Goal: Task Accomplishment & Management: Manage account settings

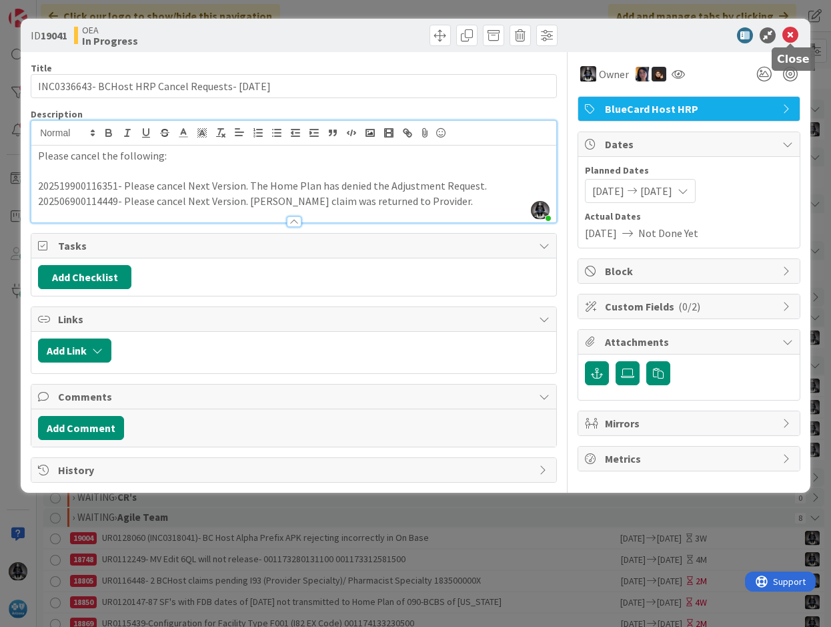
click at [787, 34] on icon at bounding box center [791, 35] width 16 height 16
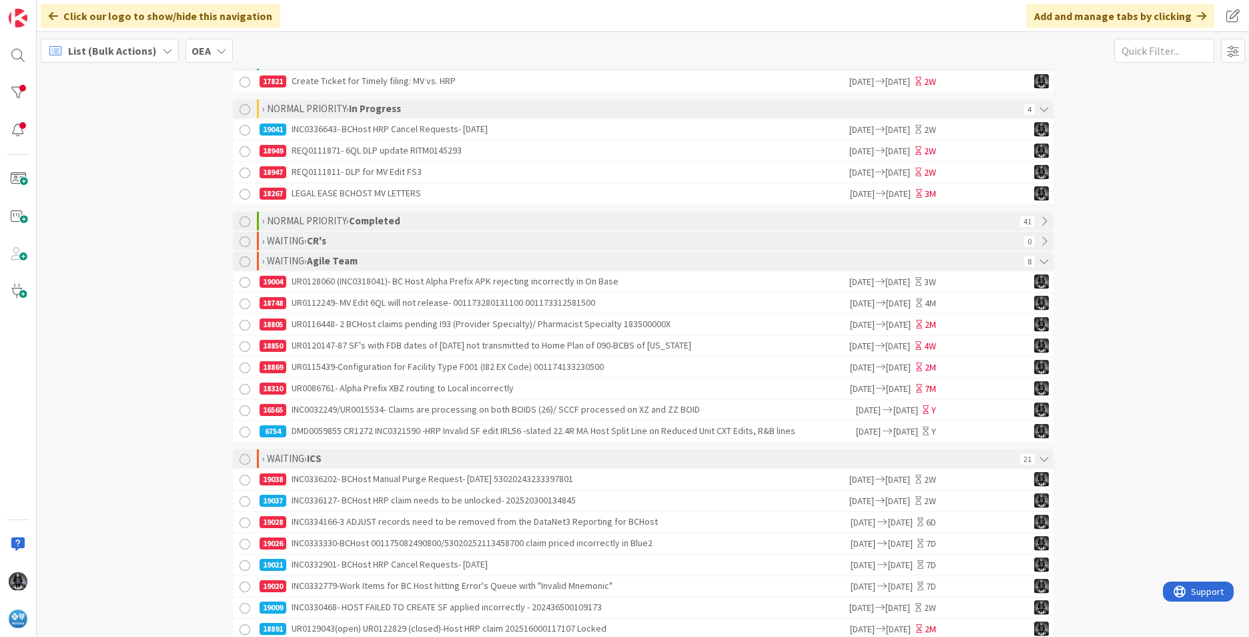
scroll to position [267, 0]
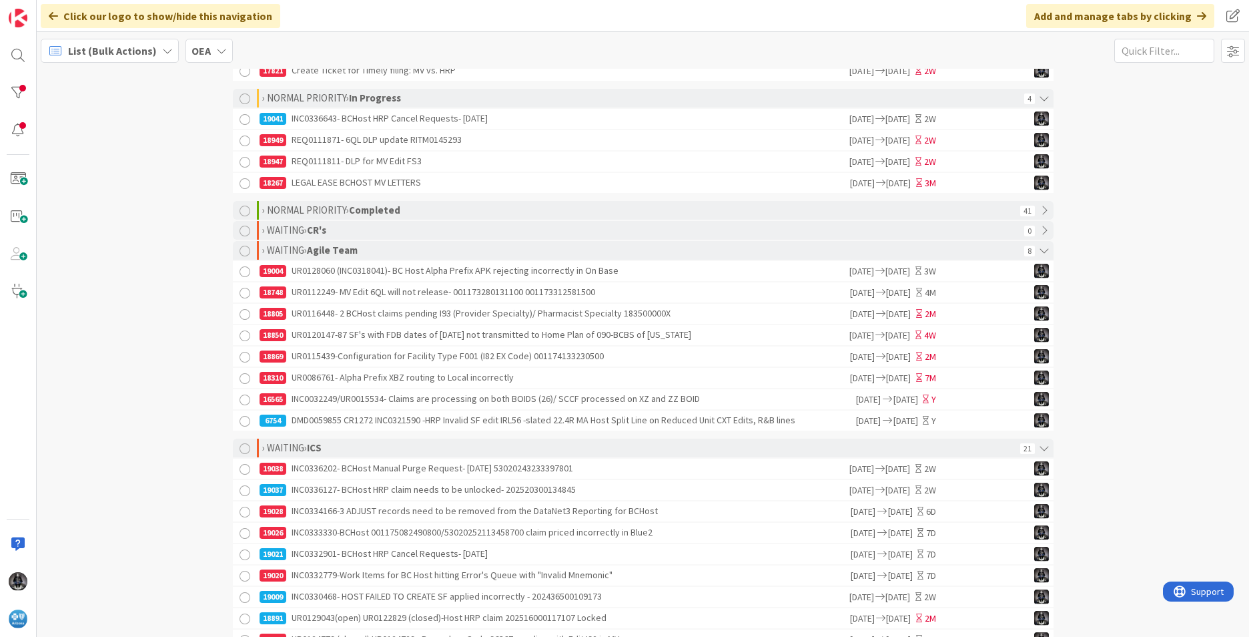
click at [762, 188] on div "18267 LEGAL EASE BCHOST MV LETTERS" at bounding box center [554, 183] width 589 height 20
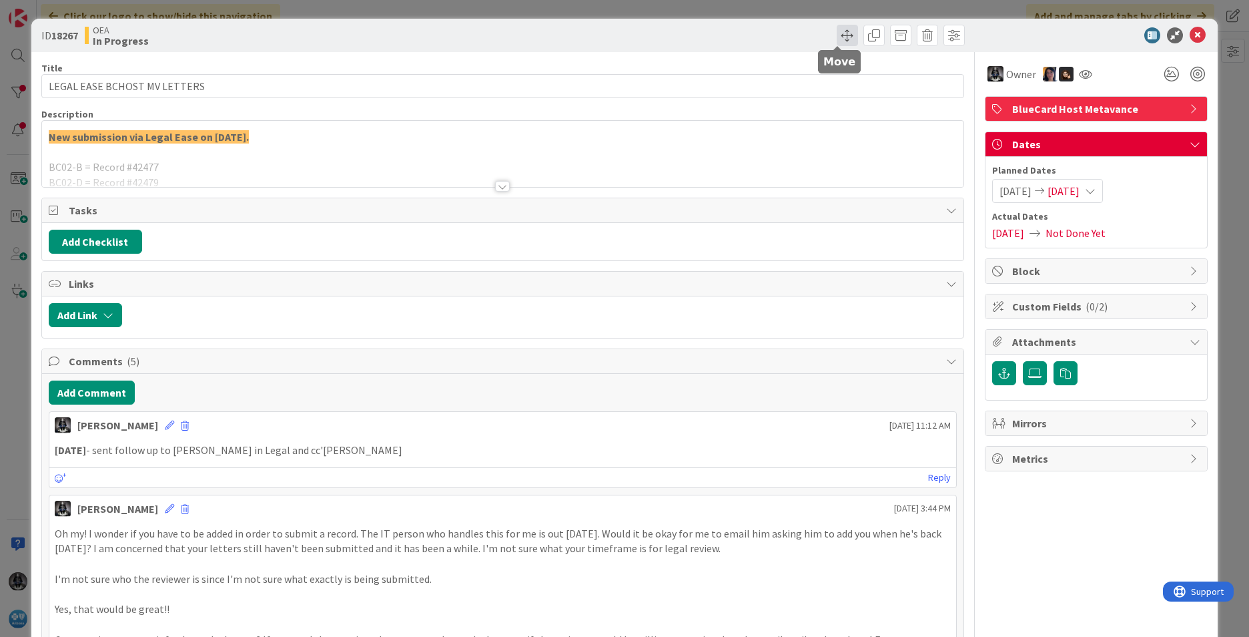
click at [831, 39] on span at bounding box center [847, 35] width 21 height 21
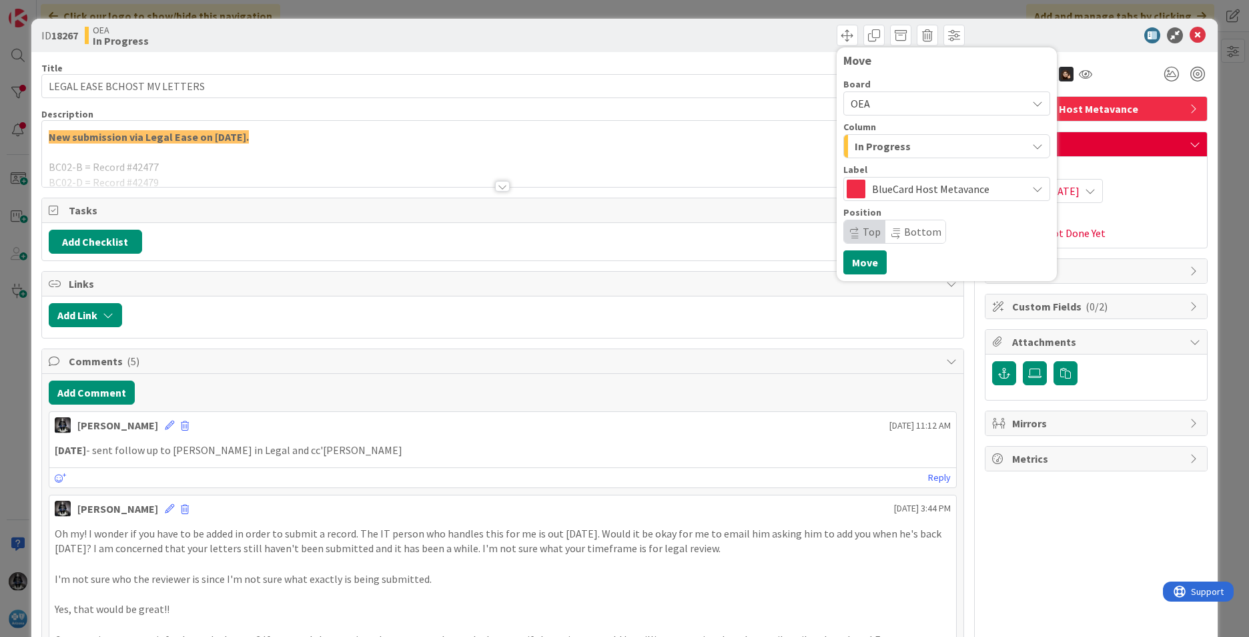
click at [831, 148] on button "In Progress" at bounding box center [946, 146] width 207 height 24
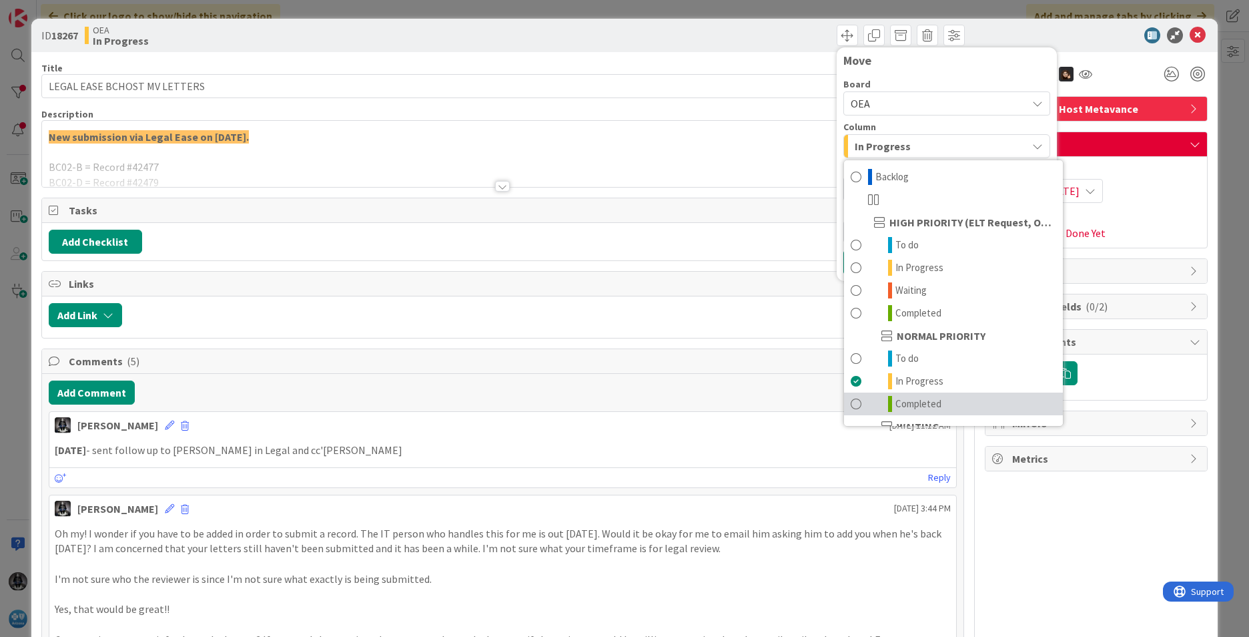
click at [831, 400] on span "Completed" at bounding box center [918, 404] width 46 height 16
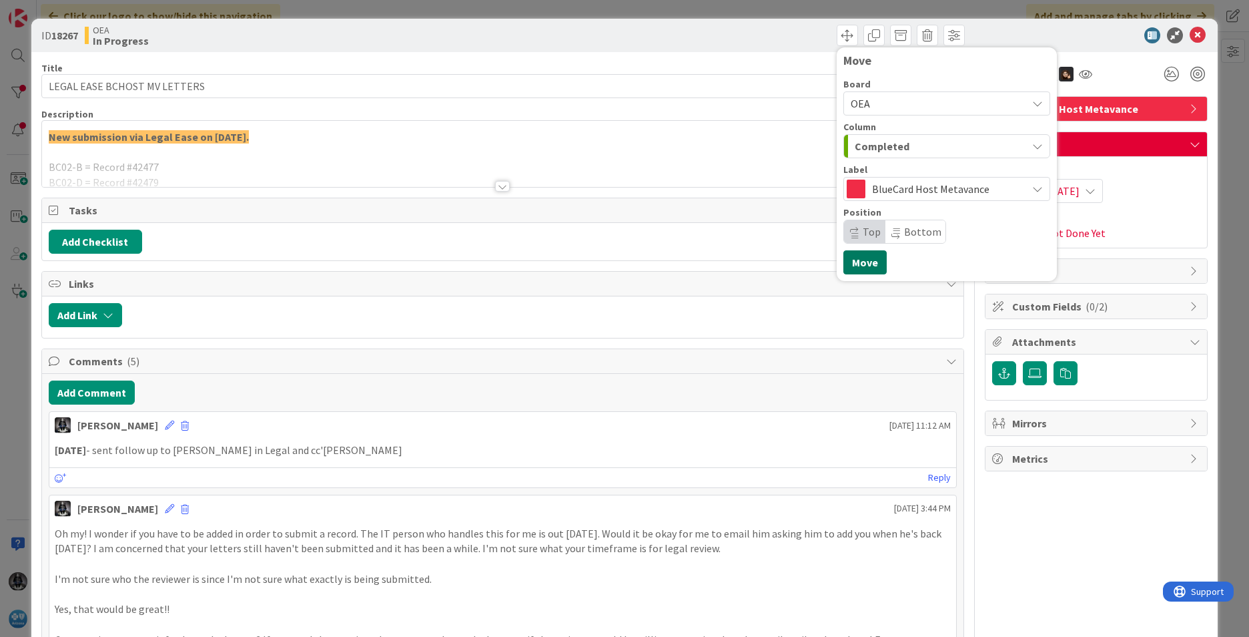
click at [831, 266] on button "Move" at bounding box center [864, 262] width 43 height 24
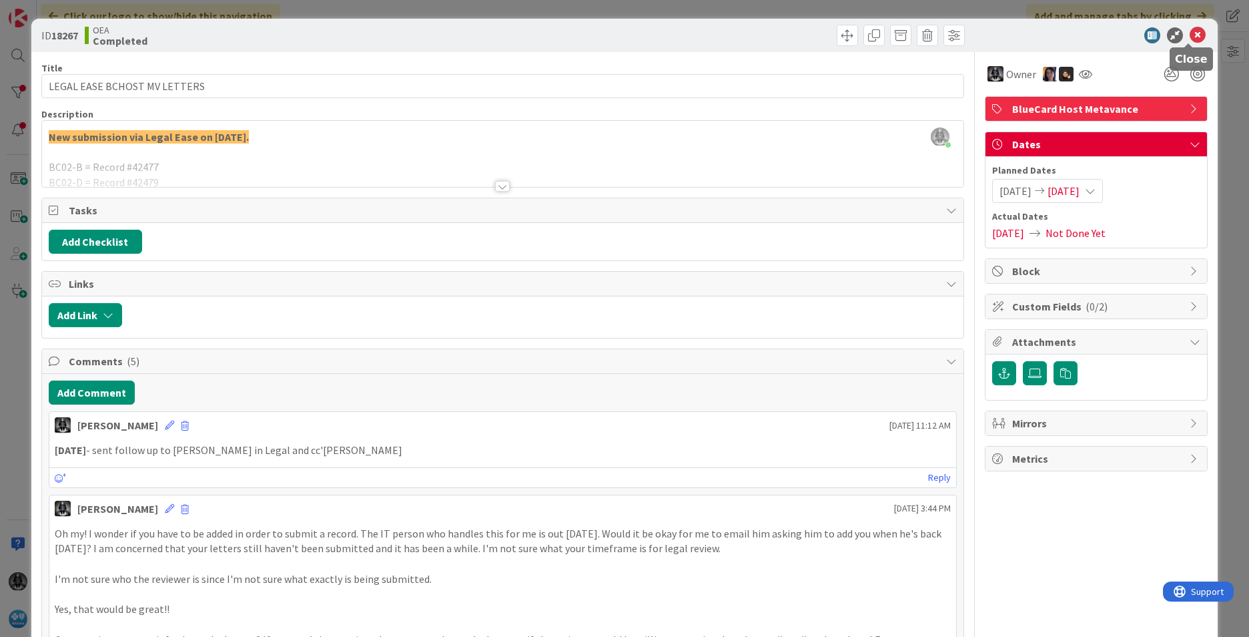
click at [831, 31] on icon at bounding box center [1198, 35] width 16 height 16
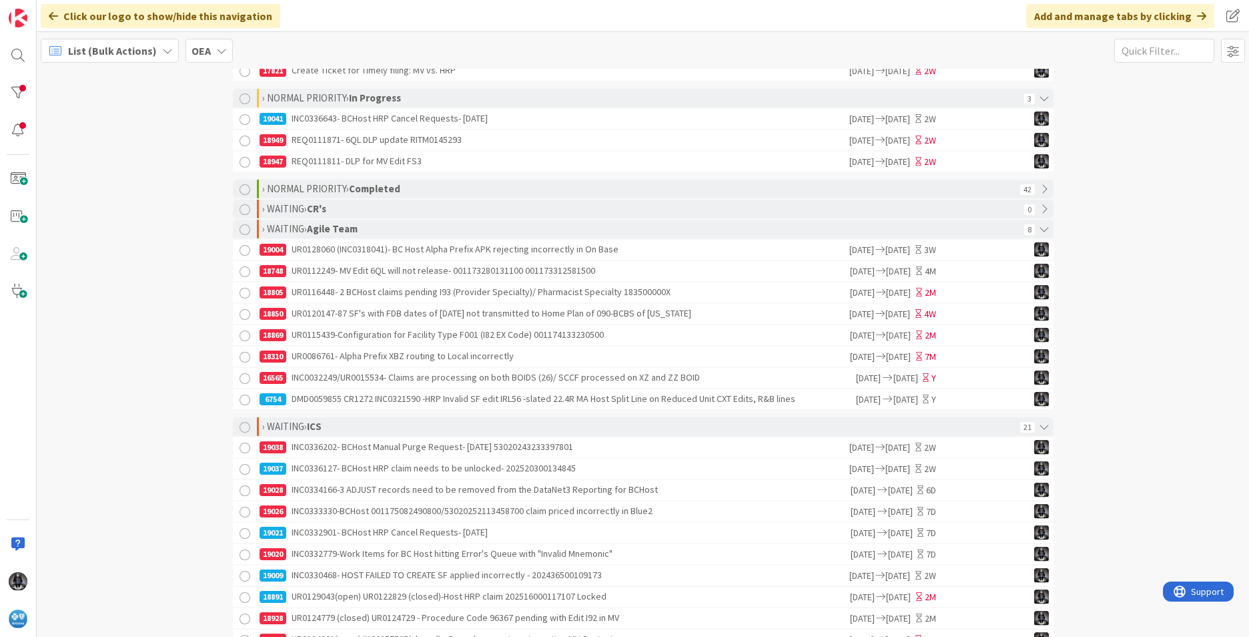
click at [595, 296] on div "18805 UR0116448- 2 BCHost claims pending I93 (Provider Specialty)/ Pharmacist S…" at bounding box center [554, 292] width 589 height 20
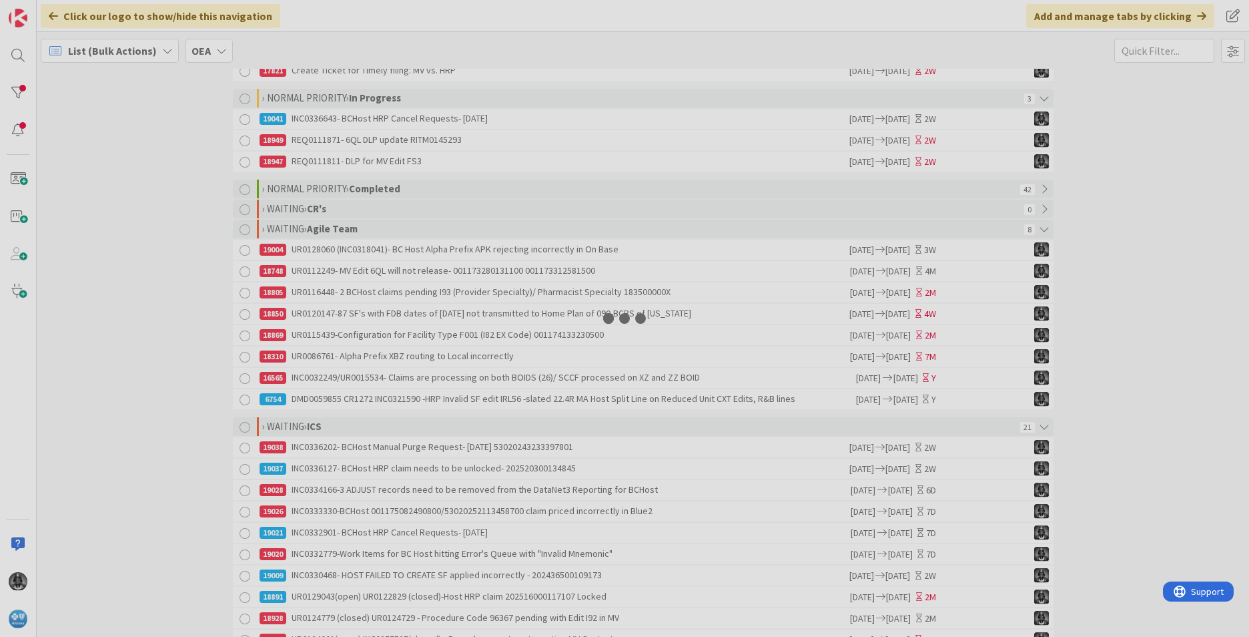
click at [595, 296] on div at bounding box center [624, 318] width 1249 height 637
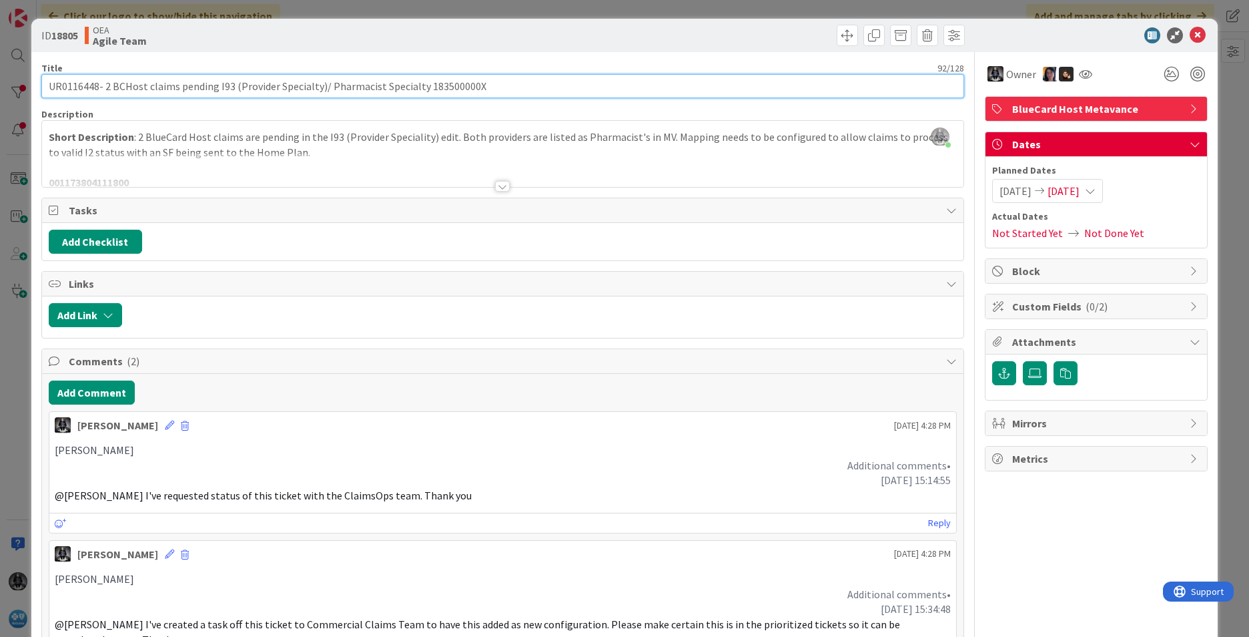
click at [71, 86] on input "UR0116448- 2 BCHost claims pending I93 (Provider Specialty)/ Pharmacist Special…" at bounding box center [502, 86] width 923 height 24
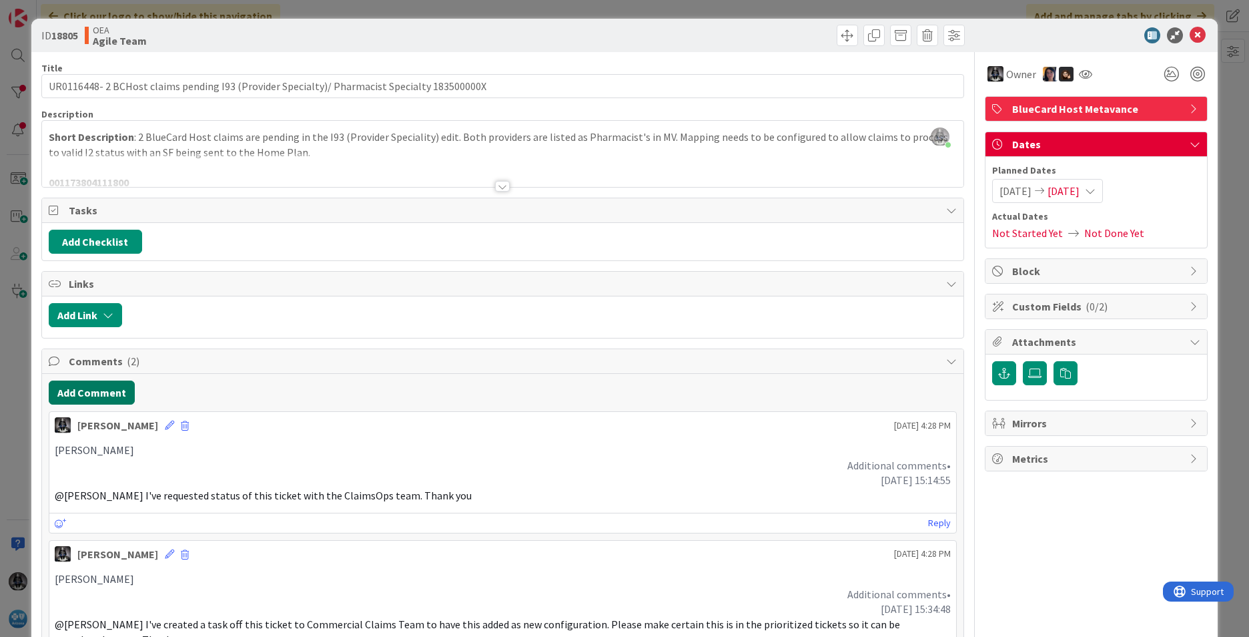
click at [88, 396] on button "Add Comment" at bounding box center [92, 392] width 86 height 24
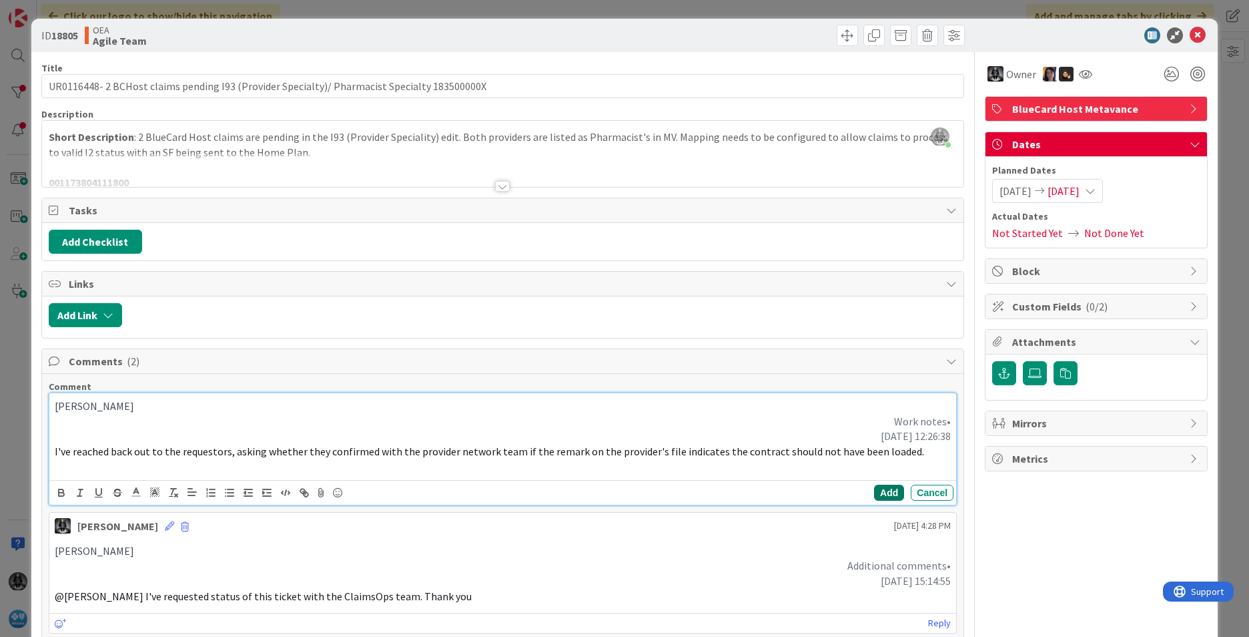
click at [831, 491] on button "Add" at bounding box center [889, 492] width 30 height 16
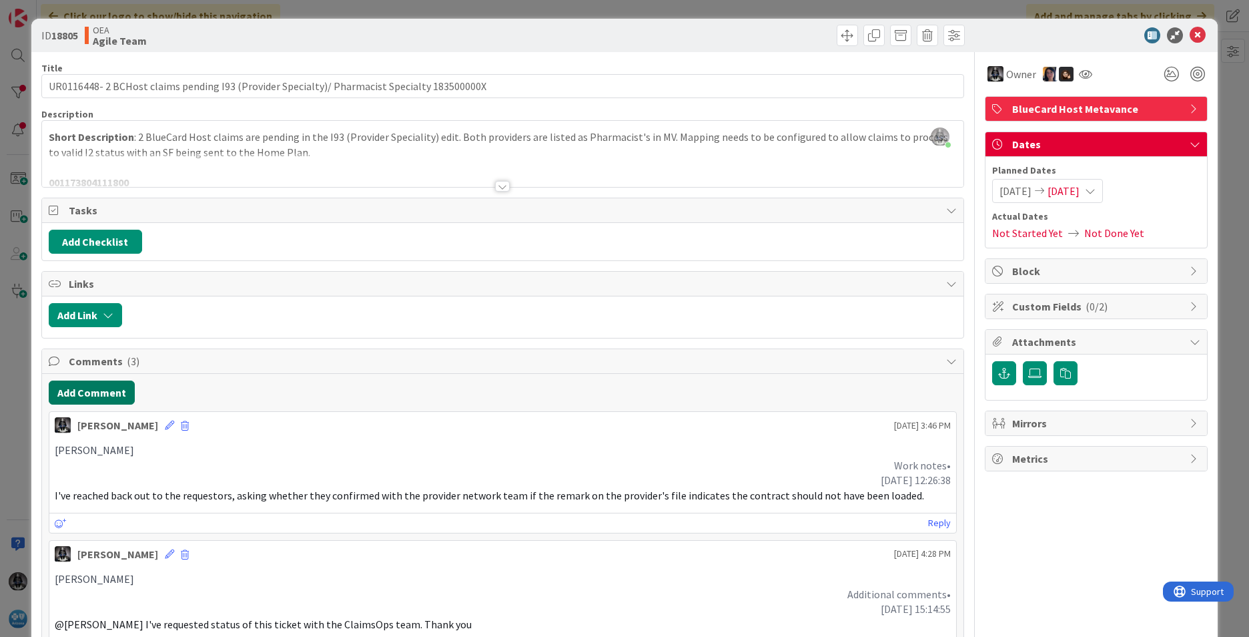
click at [77, 389] on button "Add Comment" at bounding box center [92, 392] width 86 height 24
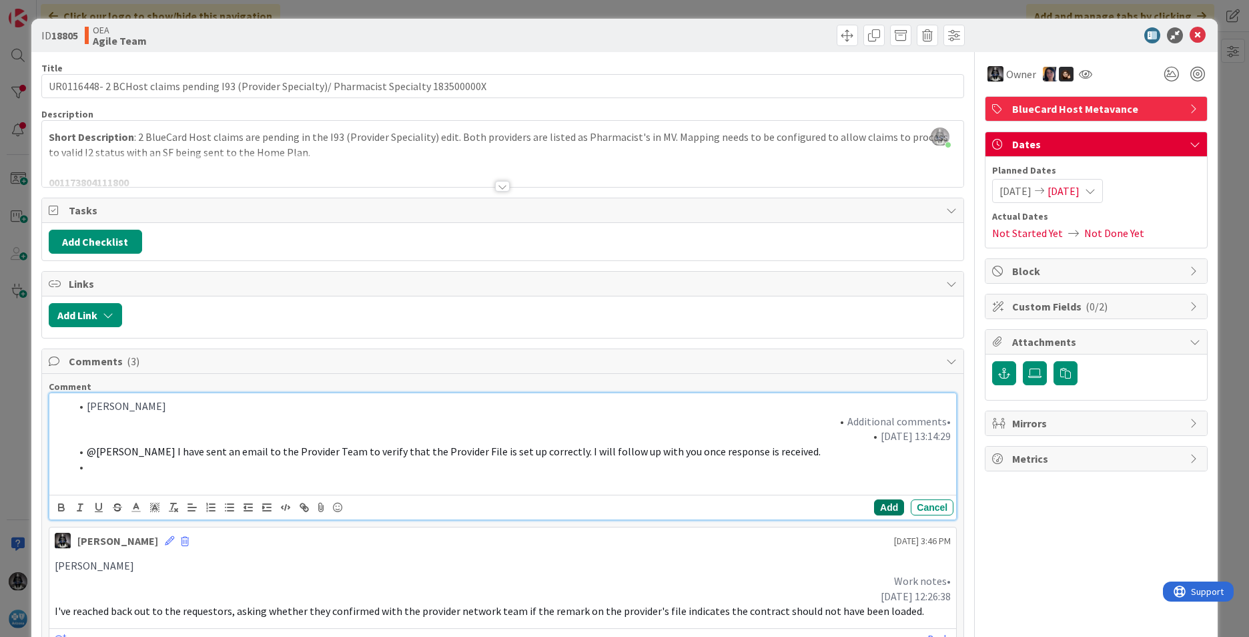
click at [831, 500] on button "Add" at bounding box center [889, 507] width 30 height 16
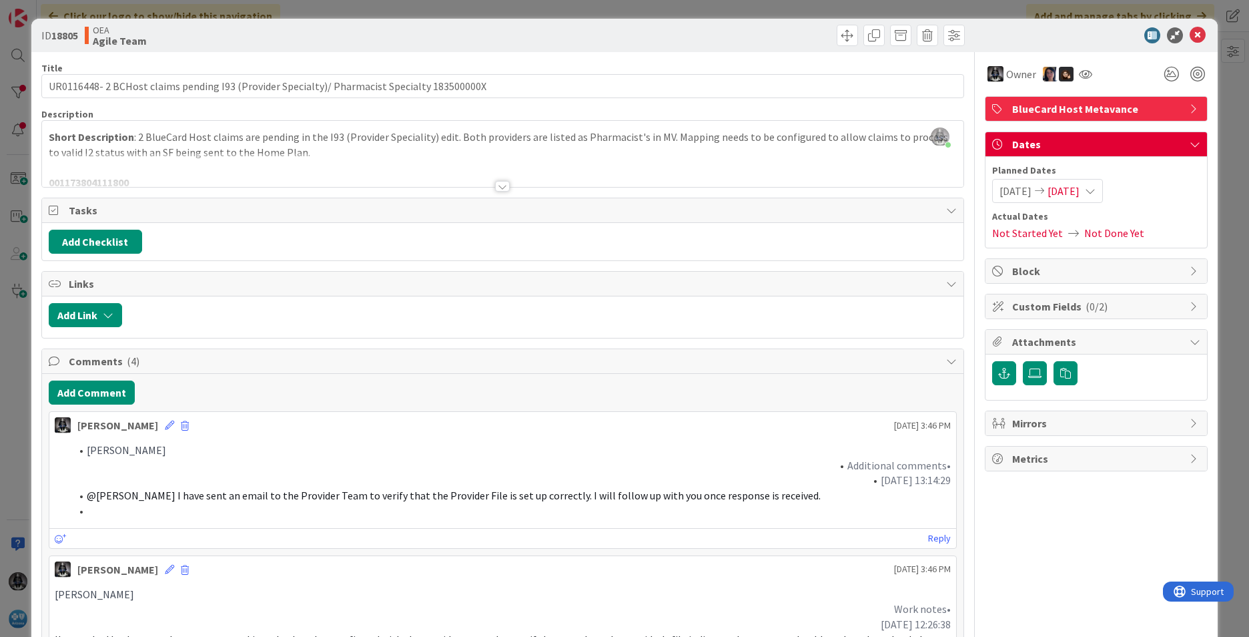
click at [831, 191] on icon at bounding box center [1090, 190] width 11 height 11
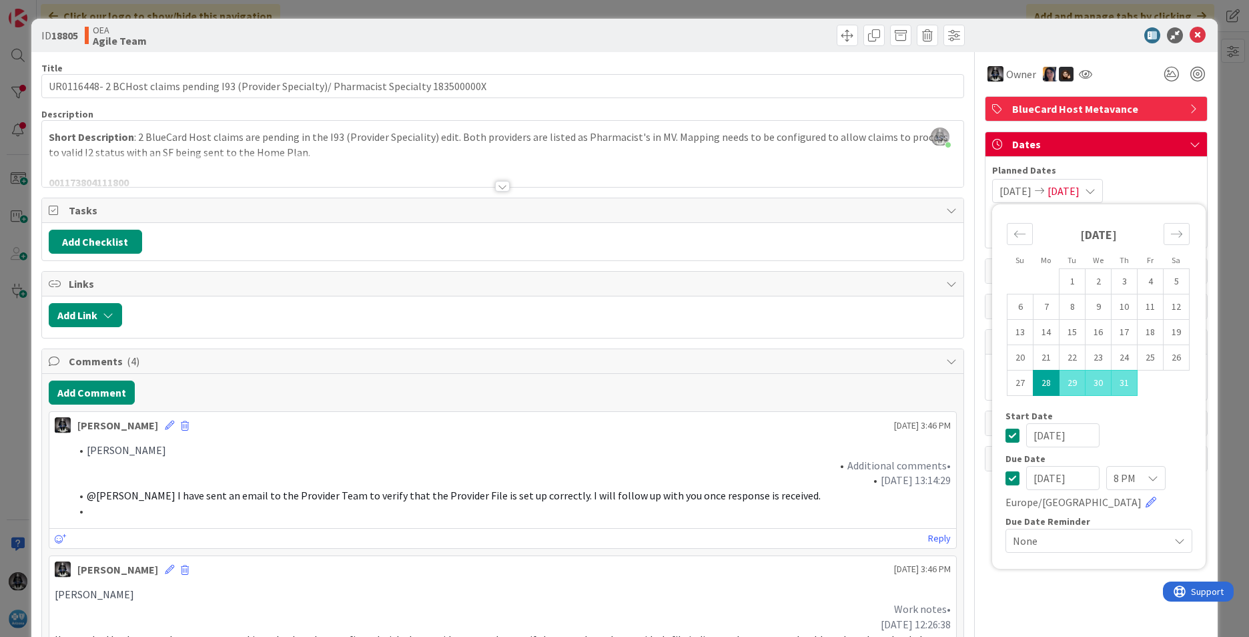
drag, startPoint x: 1021, startPoint y: 481, endPoint x: 1115, endPoint y: 486, distance: 94.2
click at [831, 486] on div "[DATE] 8 PM [GEOGRAPHIC_DATA]/[GEOGRAPHIC_DATA]" at bounding box center [1099, 488] width 187 height 44
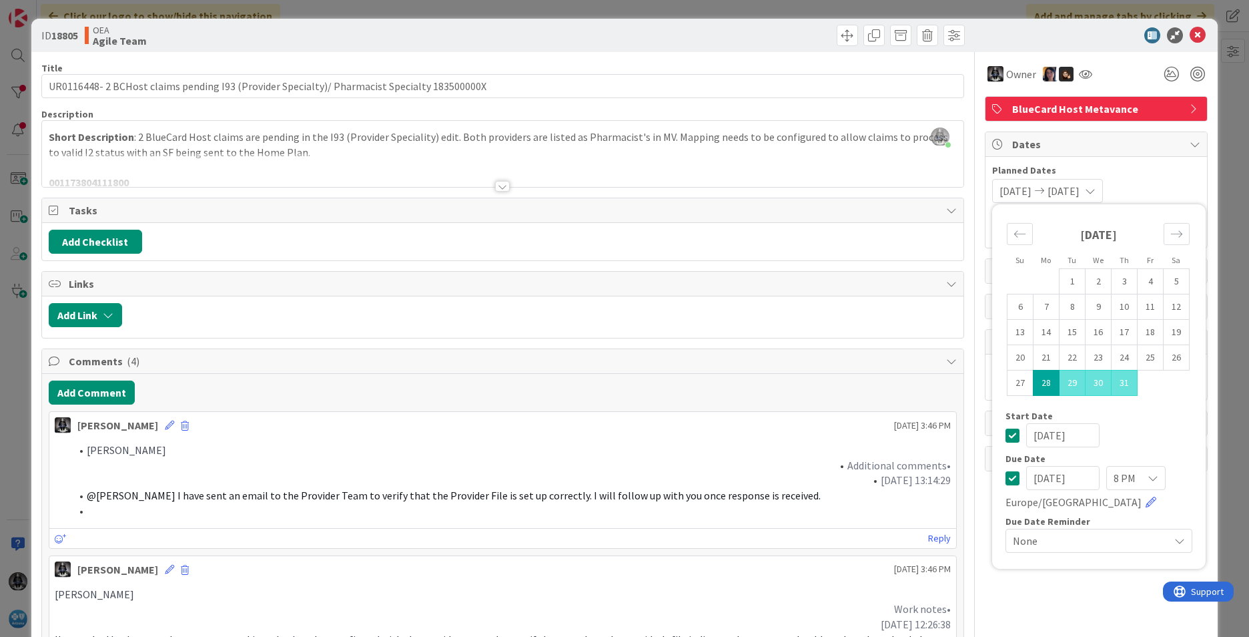
type input "[DATE]"
click at [722, 433] on div "[PERSON_NAME] [DATE] 3:46 PM [PERSON_NAME] Additional comments• [DATE] 13:14:29…" at bounding box center [503, 479] width 908 height 137
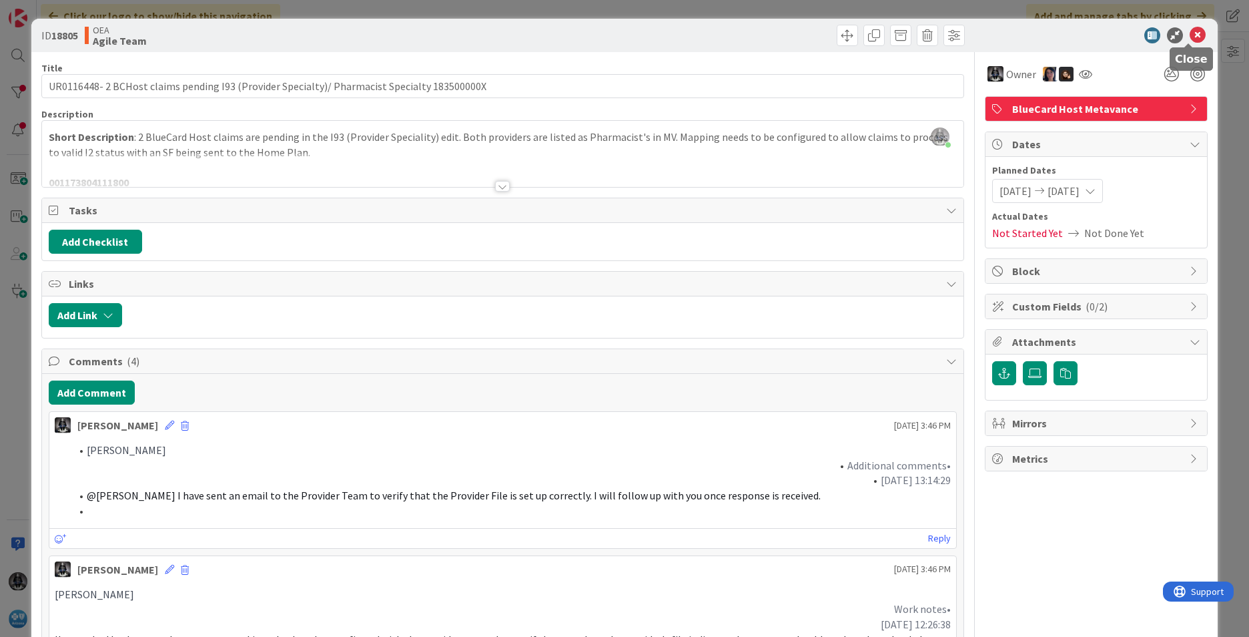
click at [831, 33] on icon at bounding box center [1198, 35] width 16 height 16
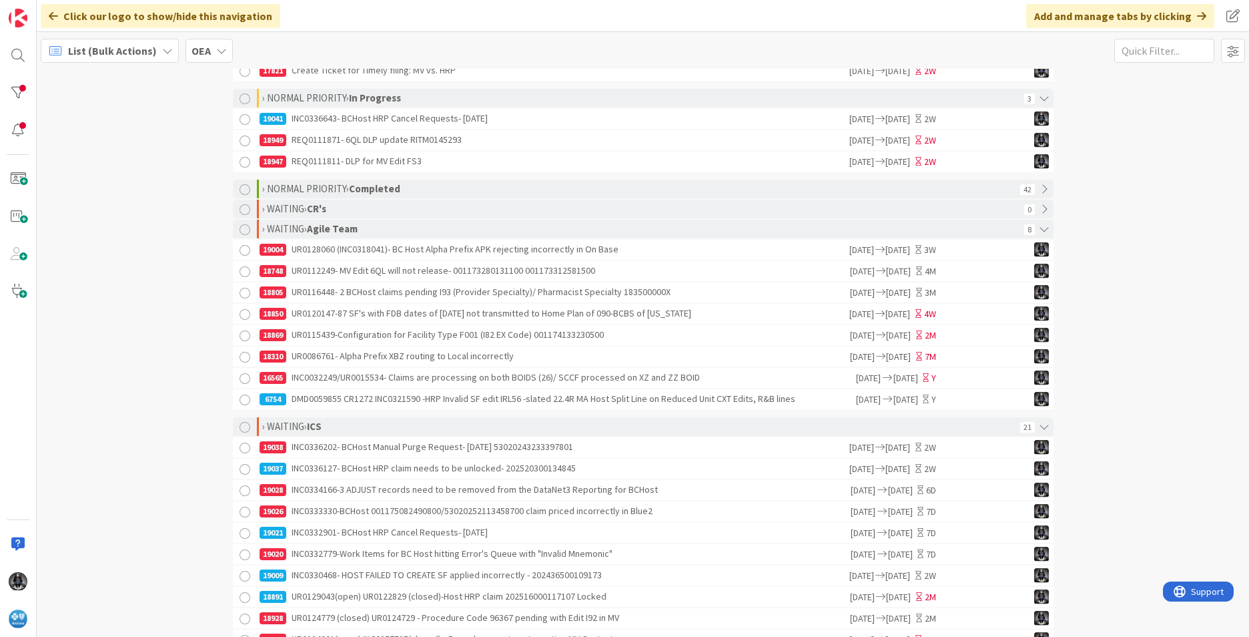
click at [508, 320] on div "18850 UR0120147-87 SF's with FDB dates of [DATE] not transmitted to Home Plan o…" at bounding box center [554, 314] width 588 height 20
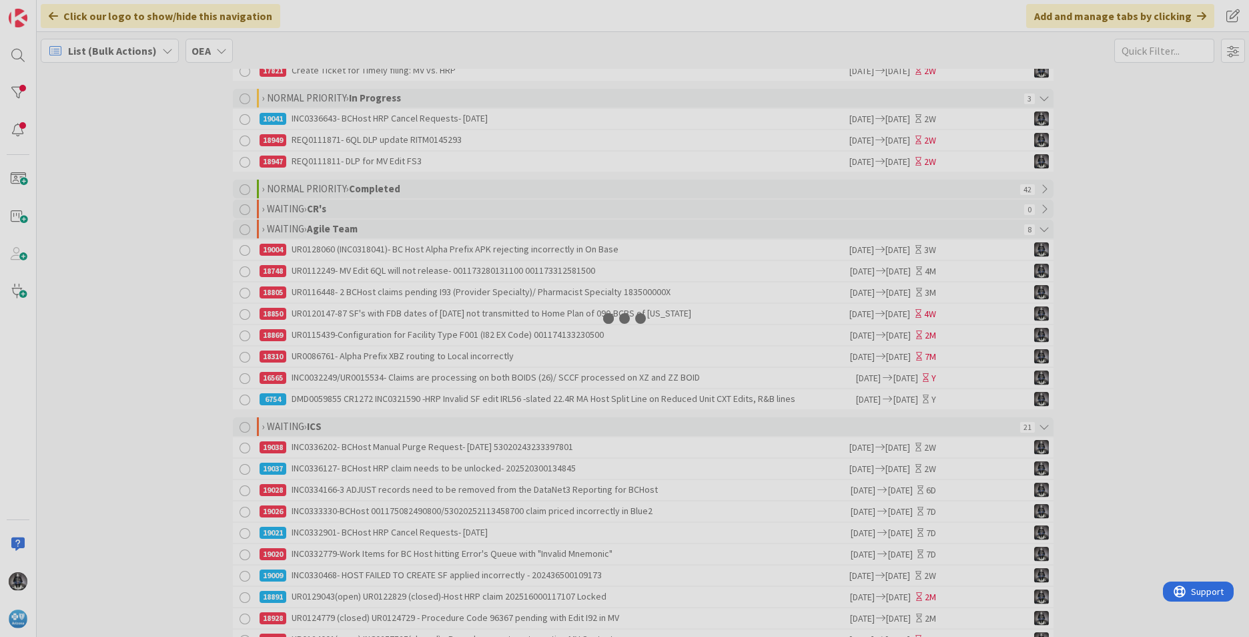
click at [508, 320] on div at bounding box center [624, 318] width 1249 height 637
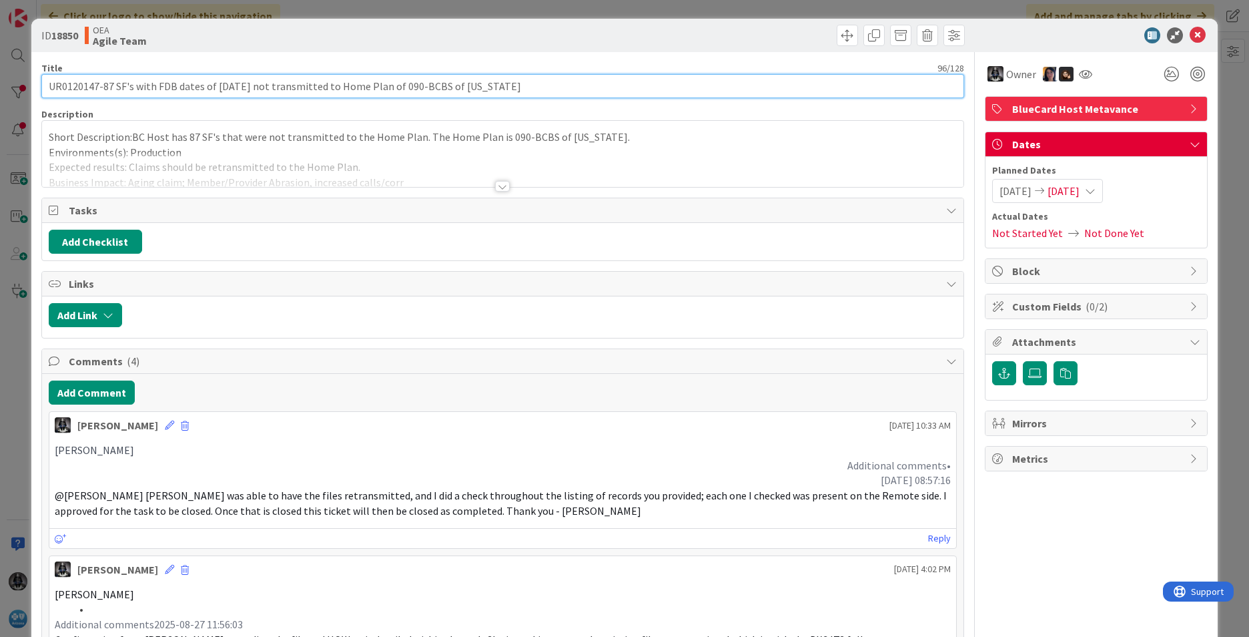
click at [85, 83] on input "UR0120147-87 SF's with FDB dates of [DATE] not transmitted to Home Plan of 090-…" at bounding box center [502, 86] width 923 height 24
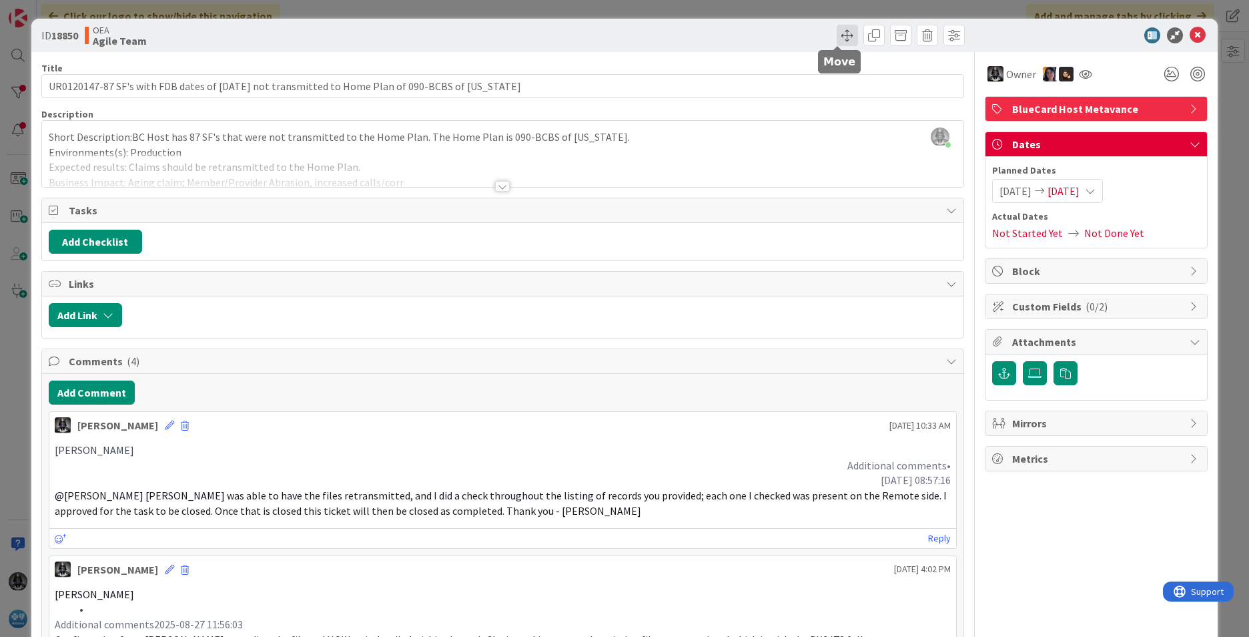
click at [831, 33] on span at bounding box center [847, 35] width 21 height 21
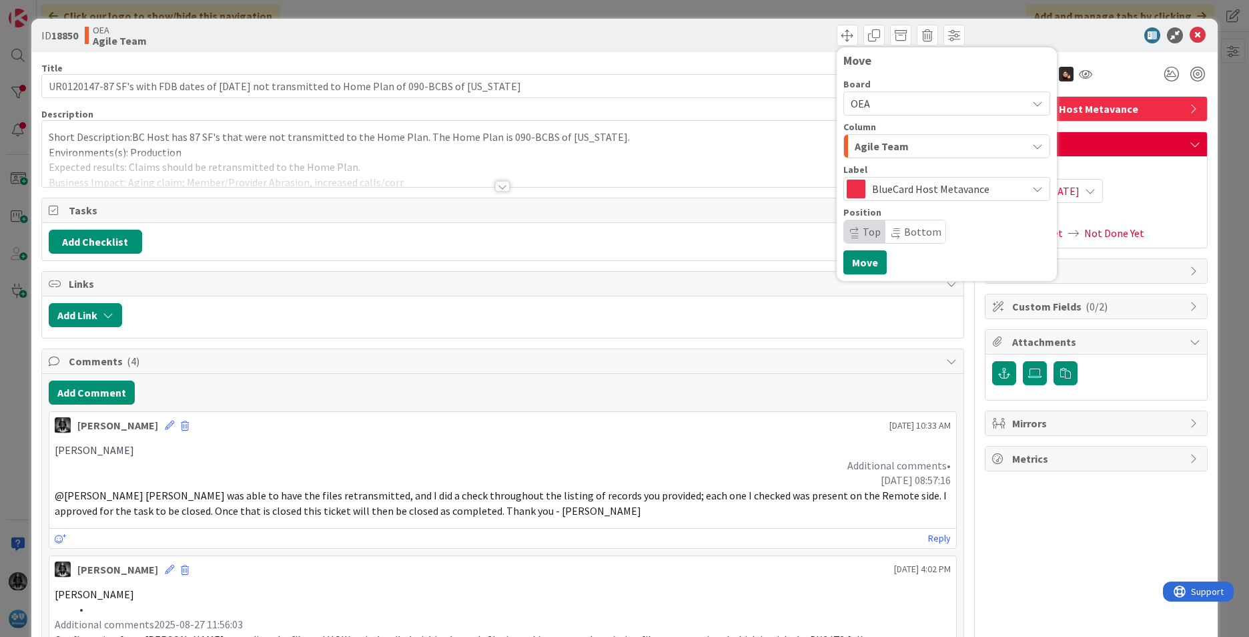
click at [831, 148] on span "Agile Team" at bounding box center [882, 145] width 54 height 17
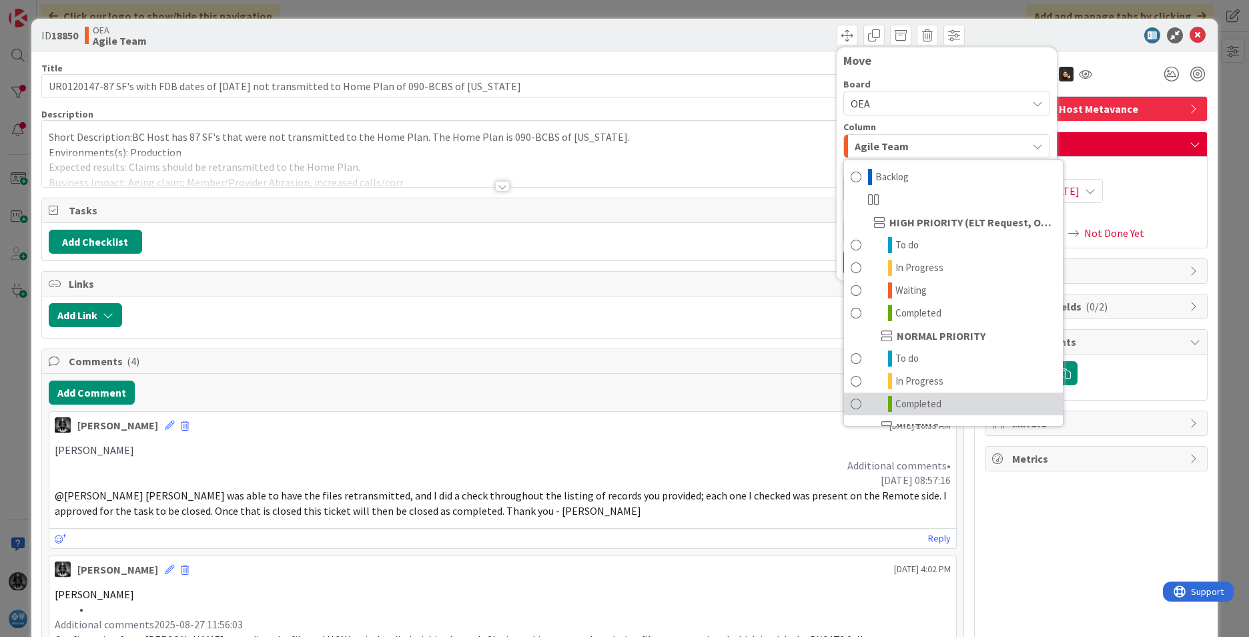
click at [831, 401] on span "Completed" at bounding box center [918, 404] width 46 height 16
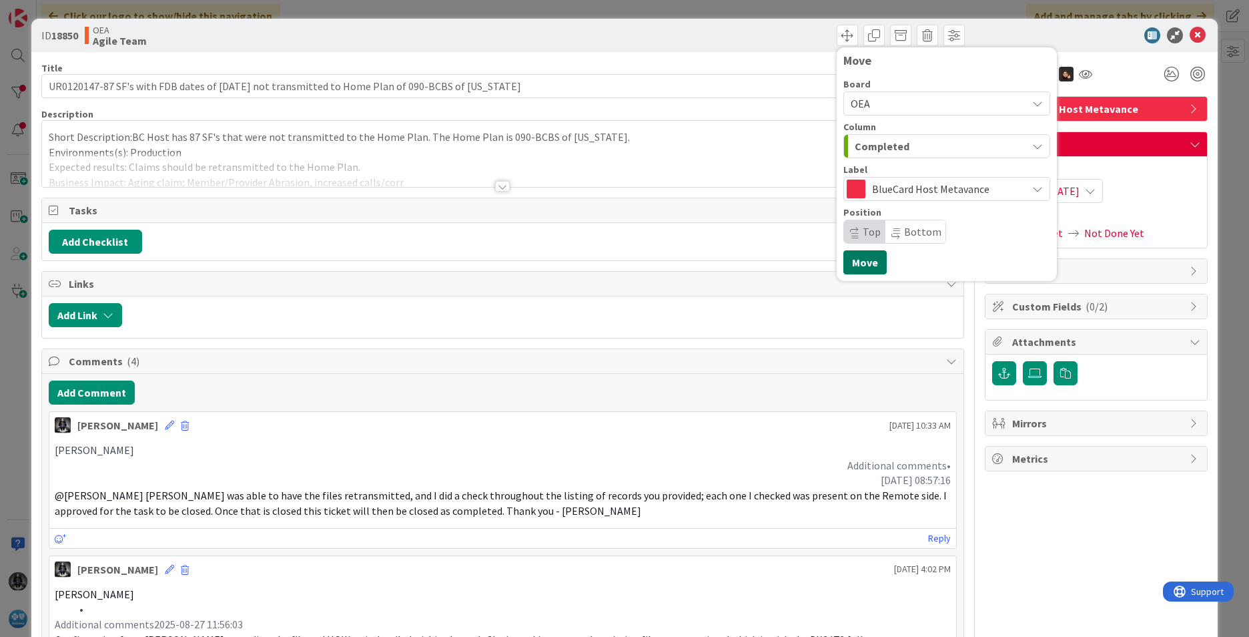
click at [831, 262] on button "Move" at bounding box center [864, 262] width 43 height 24
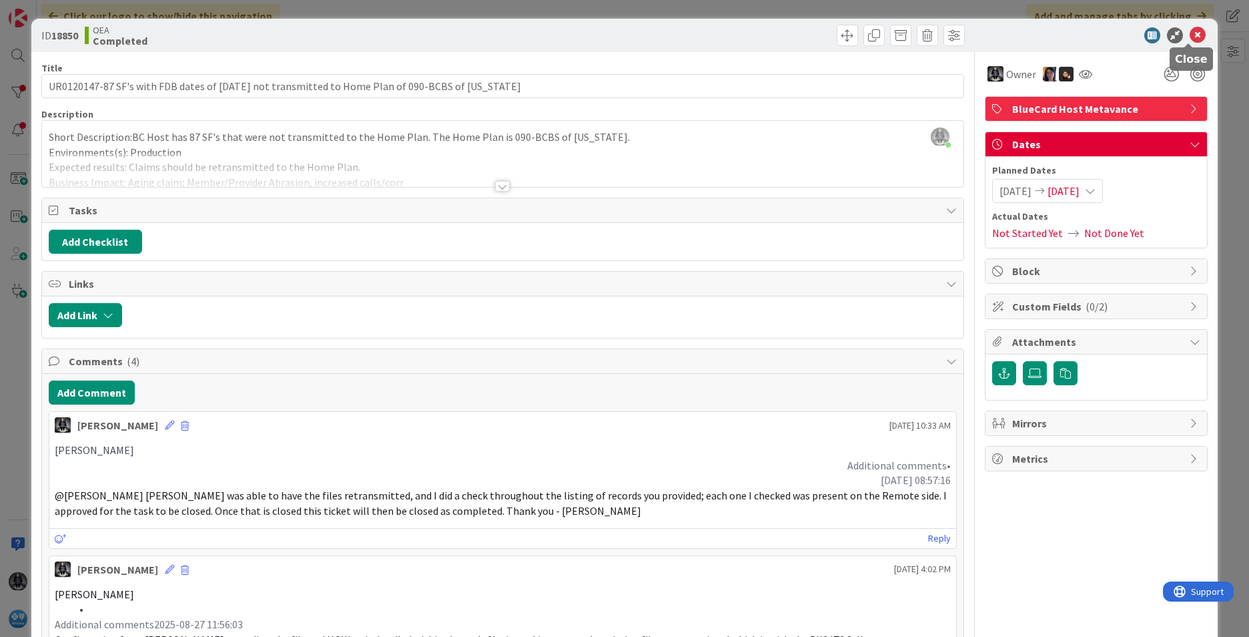
click at [831, 31] on icon at bounding box center [1198, 35] width 16 height 16
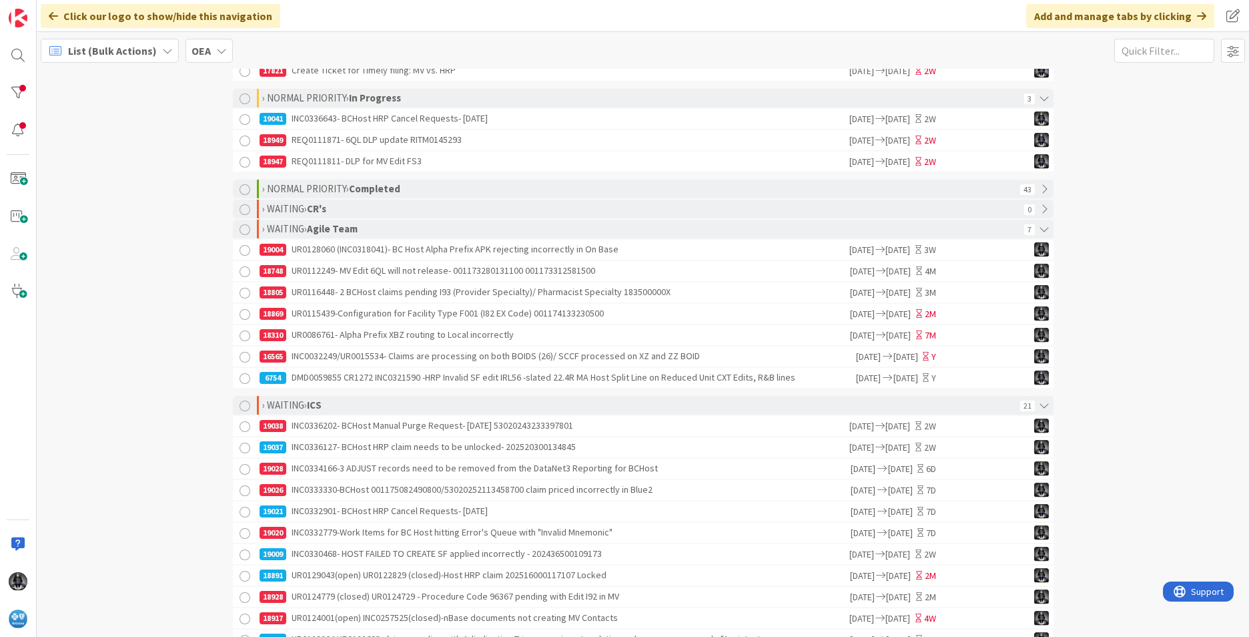
click at [497, 318] on div "18869 UR0115439-Configuration for Facility Type F001 (I82 EX Code) 001174133230…" at bounding box center [554, 314] width 589 height 20
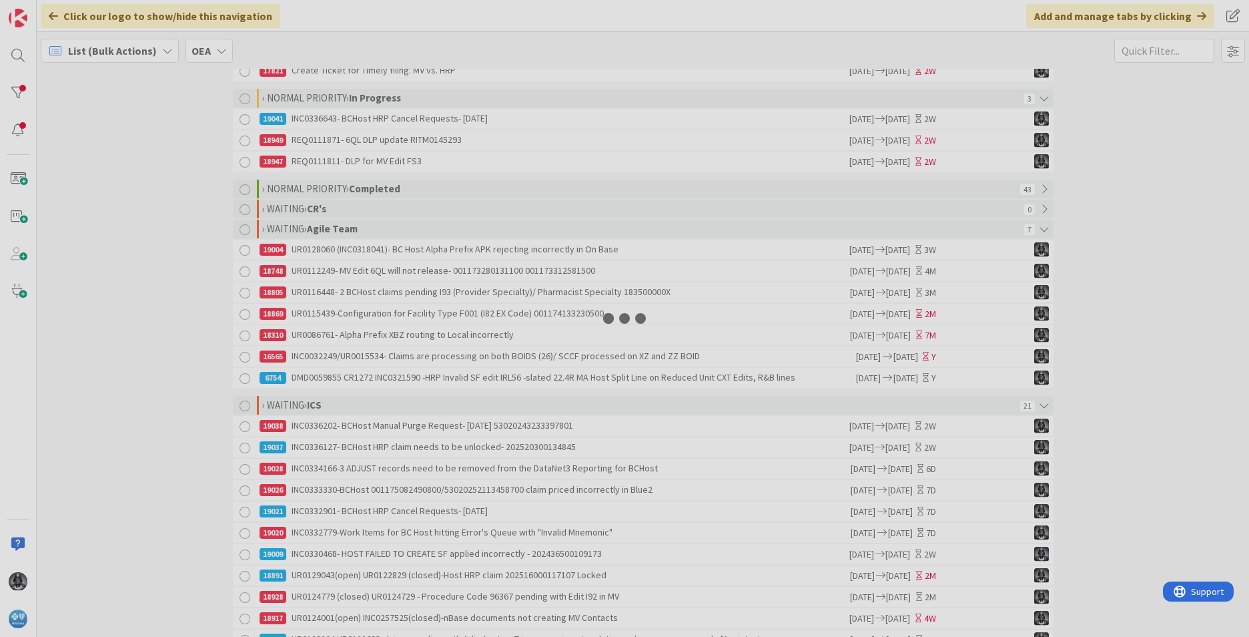
click at [497, 318] on div at bounding box center [624, 318] width 1249 height 637
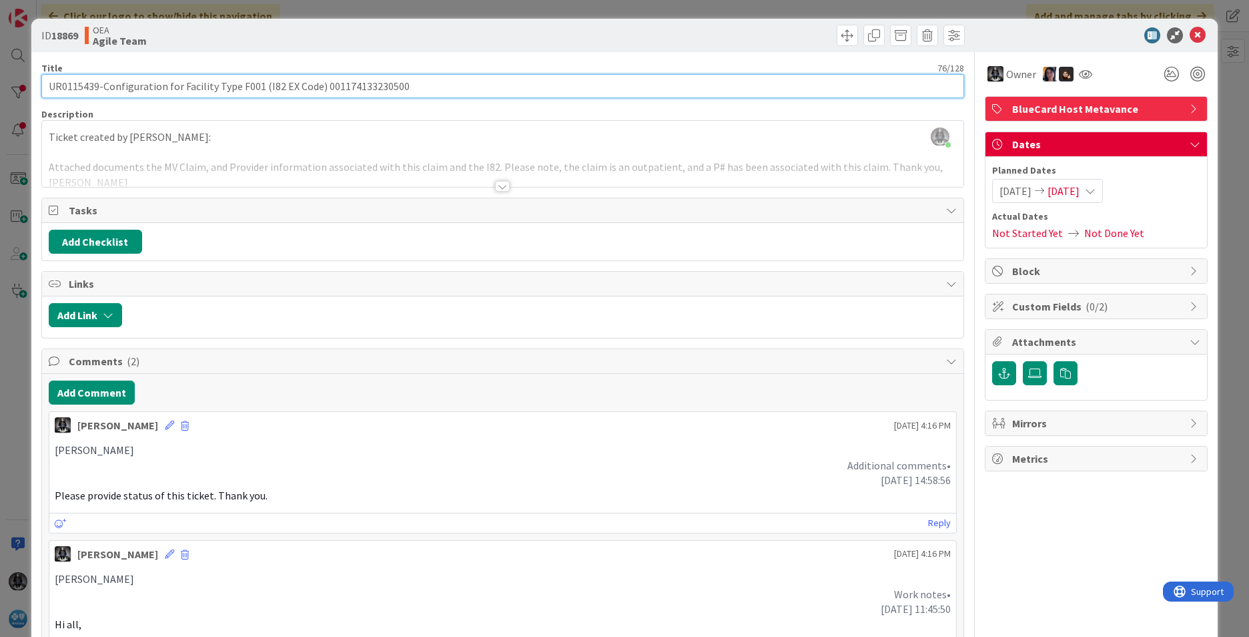
click at [81, 87] on input "UR0115439-Configuration for Facility Type F001 (I82 EX Code) 001174133230500" at bounding box center [502, 86] width 923 height 24
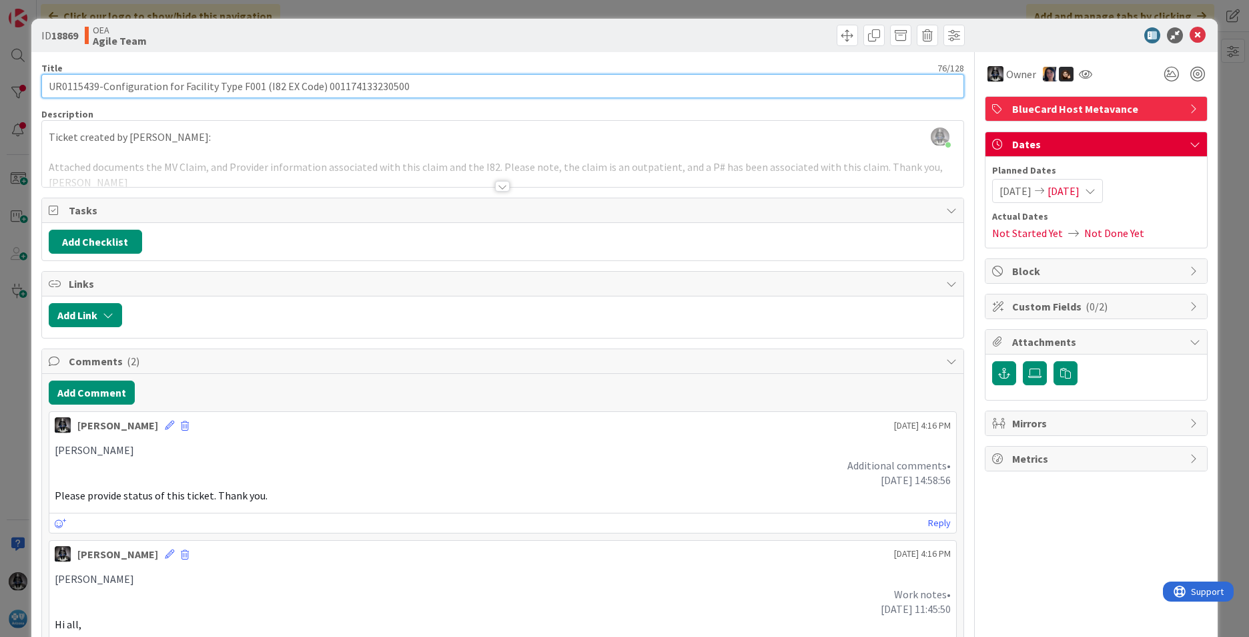
click at [81, 87] on input "UR0115439-Configuration for Facility Type F001 (I82 EX Code) 001174133230500" at bounding box center [502, 86] width 923 height 24
click at [80, 87] on input "UR0115439-Configuration for Facility Type F001 (I82 EX Code) 001174133230500" at bounding box center [502, 86] width 923 height 24
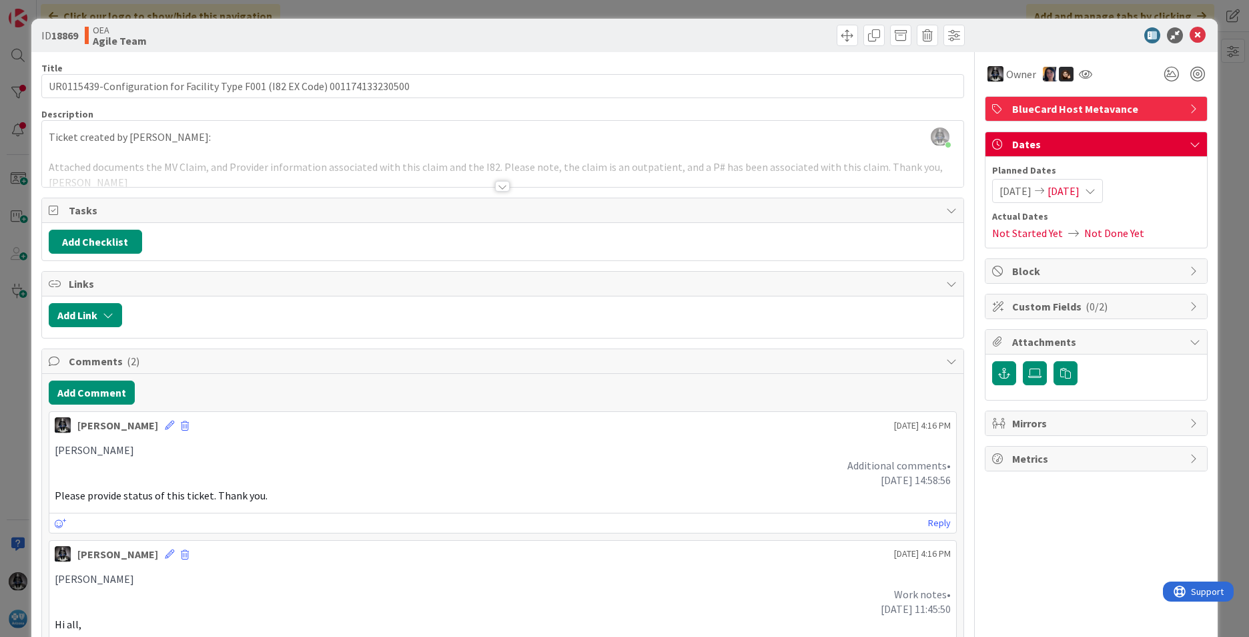
click at [143, 167] on div at bounding box center [502, 170] width 921 height 34
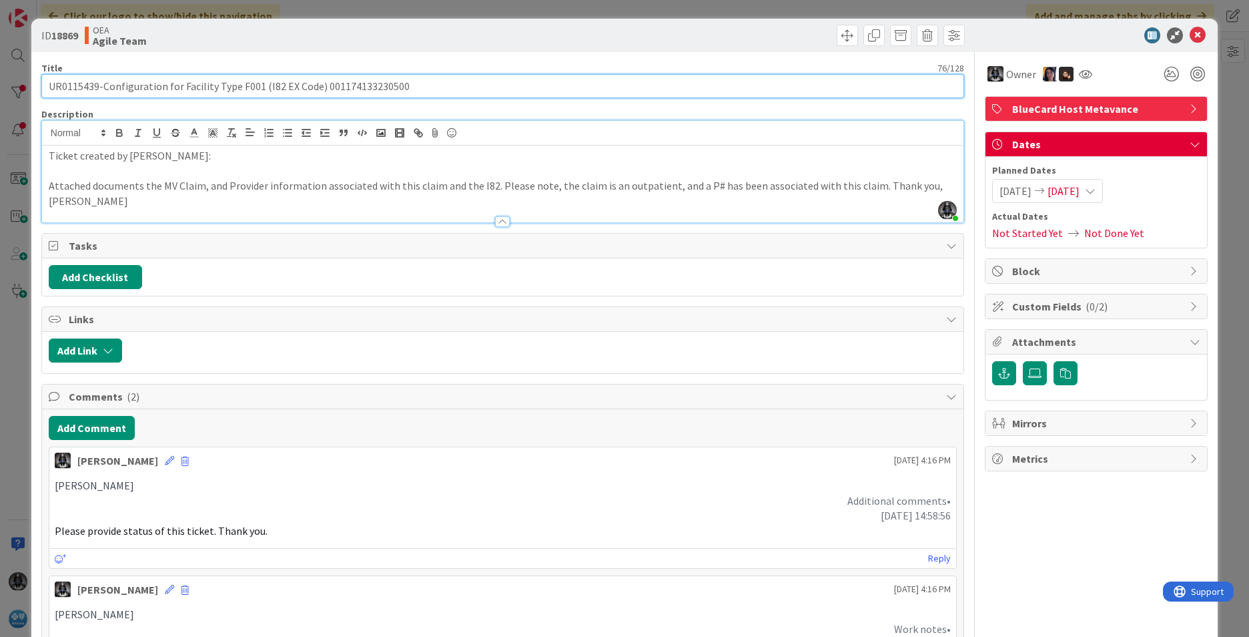
click at [75, 81] on input "UR0115439-Configuration for Facility Type F001 (I82 EX Code) 001174133230500" at bounding box center [502, 86] width 923 height 24
click at [349, 89] on input "UR0115439-Configuration for Facility Type F001 (I82 EX Code) 001174133230500" at bounding box center [502, 86] width 923 height 24
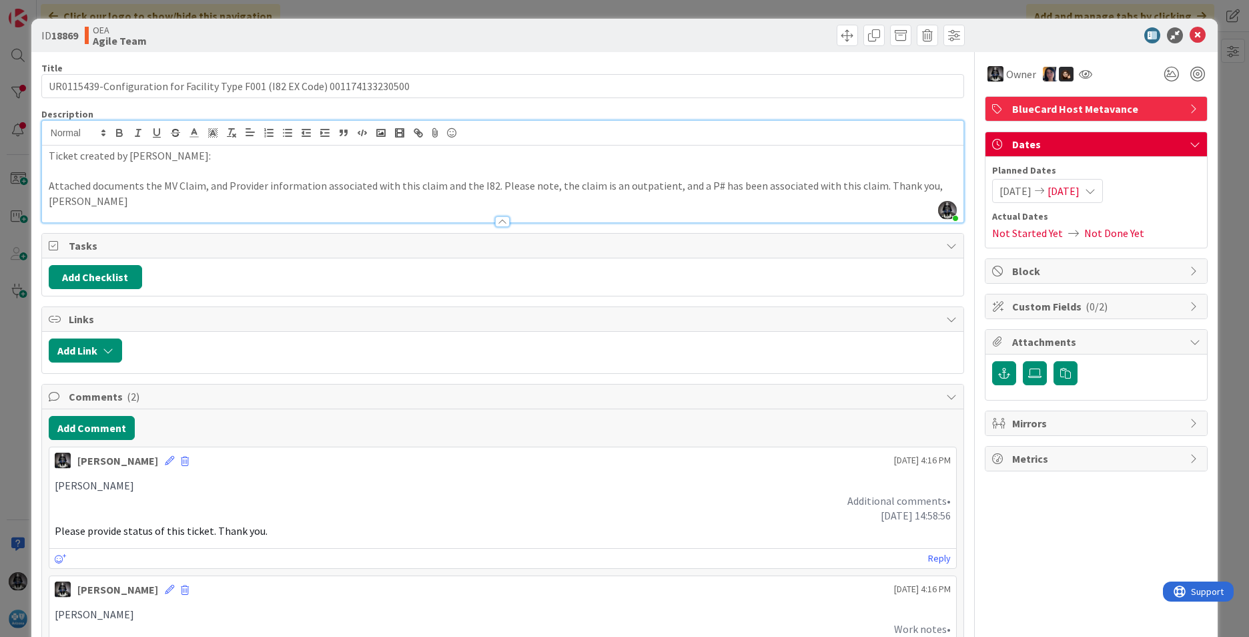
click at [370, 526] on div "[PERSON_NAME] Additional comments• [DATE] 14:58:56 Please provide status of thi…" at bounding box center [502, 507] width 907 height 71
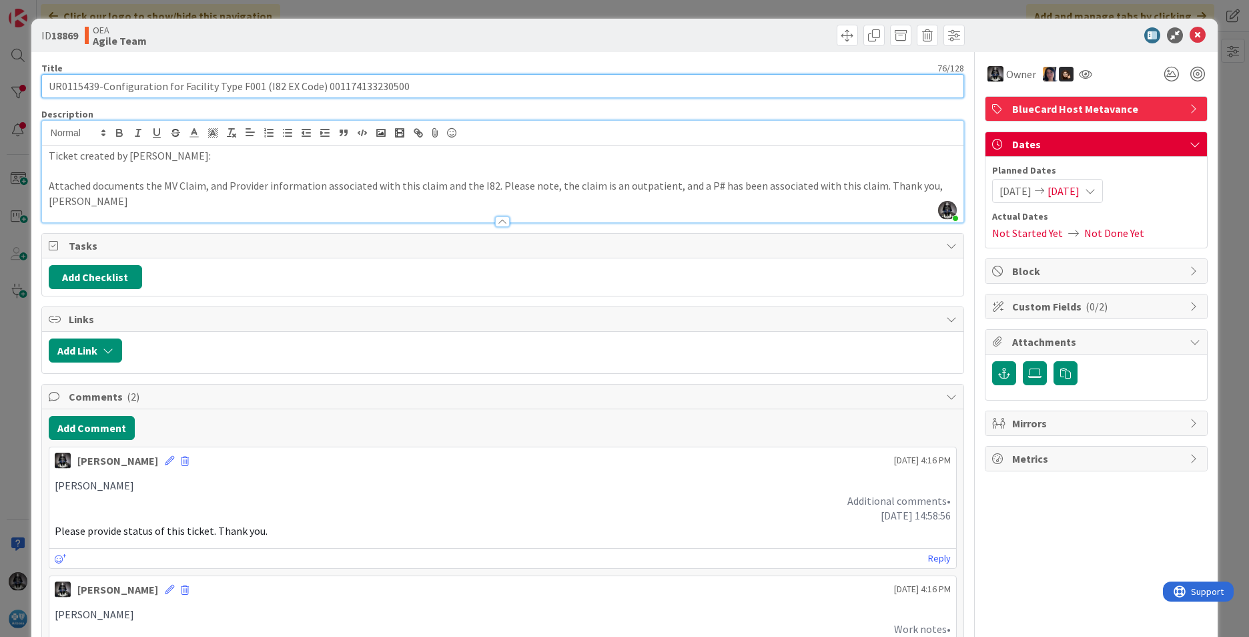
click at [81, 87] on input "UR0115439-Configuration for Facility Type F001 (I82 EX Code) 001174133230500" at bounding box center [502, 86] width 923 height 24
